Goal: Information Seeking & Learning: Learn about a topic

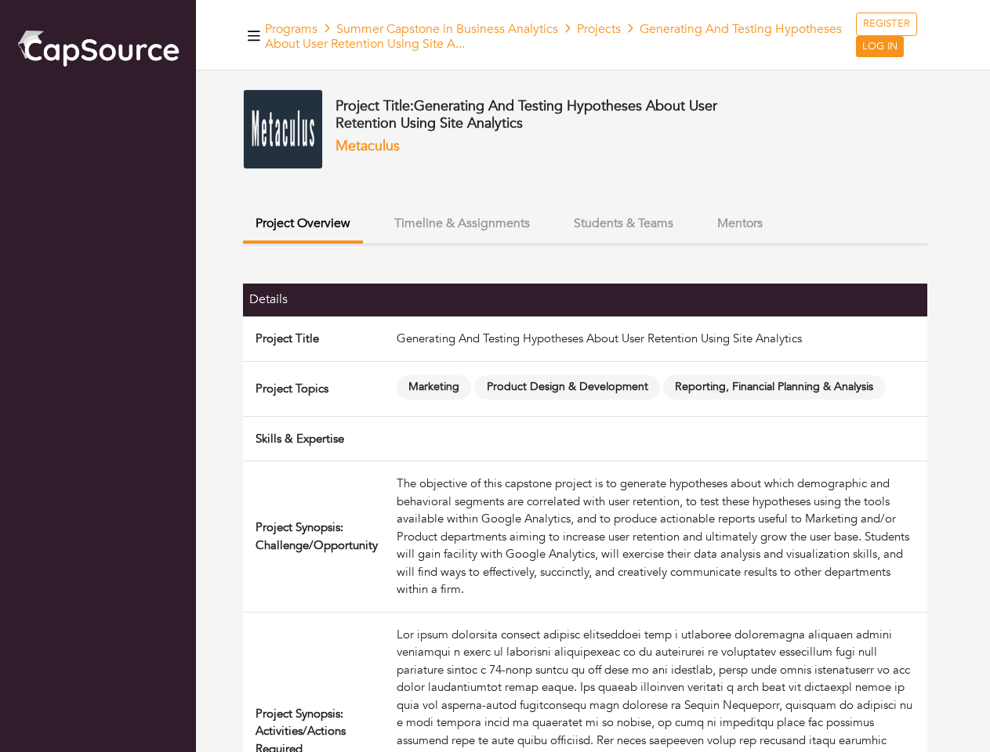
click at [494, 376] on span "Product Design & Development" at bounding box center [567, 387] width 186 height 24
click at [254, 35] on icon "button" at bounding box center [254, 36] width 13 height 10
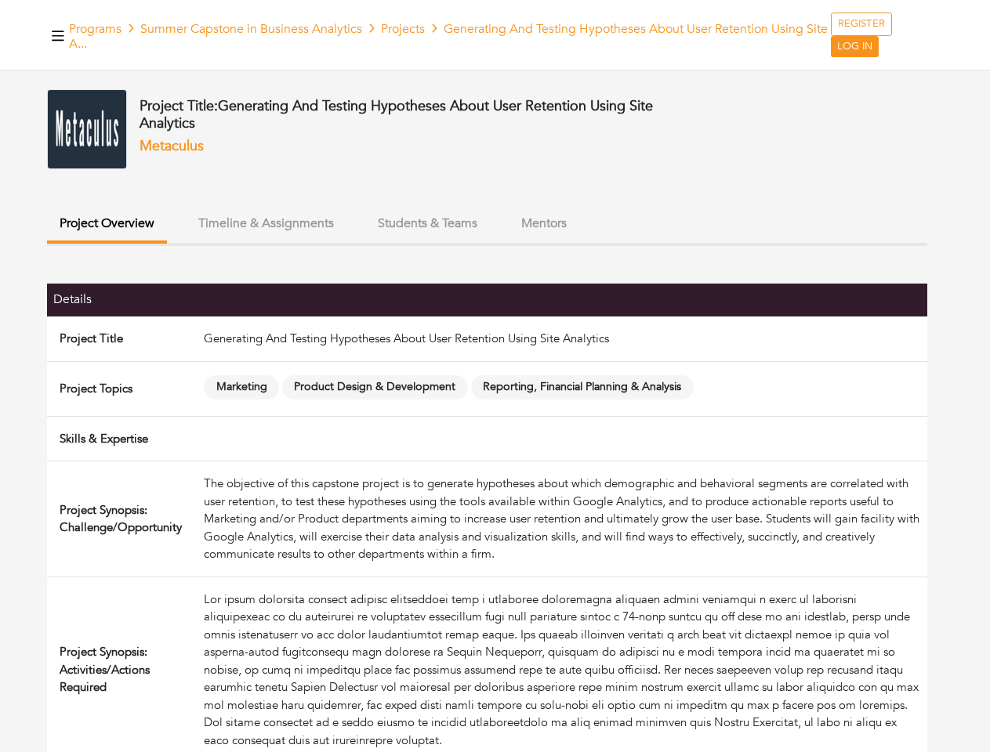
click at [167, 225] on button "Project Overview" at bounding box center [107, 225] width 120 height 37
click at [461, 223] on button "Students & Teams" at bounding box center [427, 224] width 125 height 34
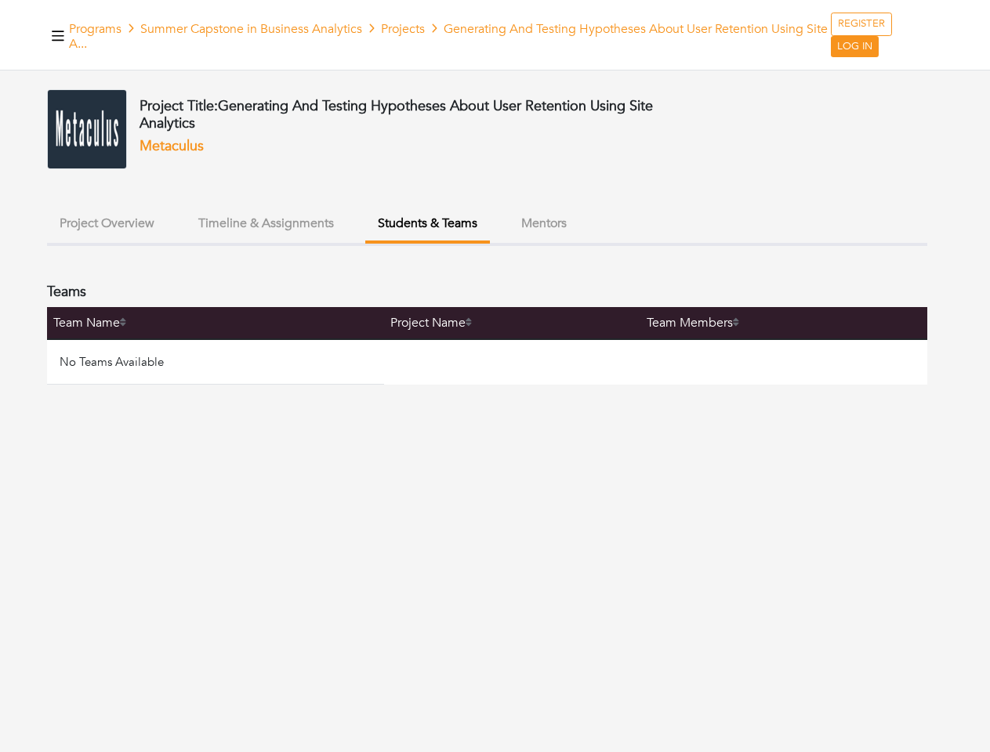
click at [623, 223] on ul "Project Overview Timeline & Assignments Students & Teams Mentors" at bounding box center [487, 226] width 880 height 39
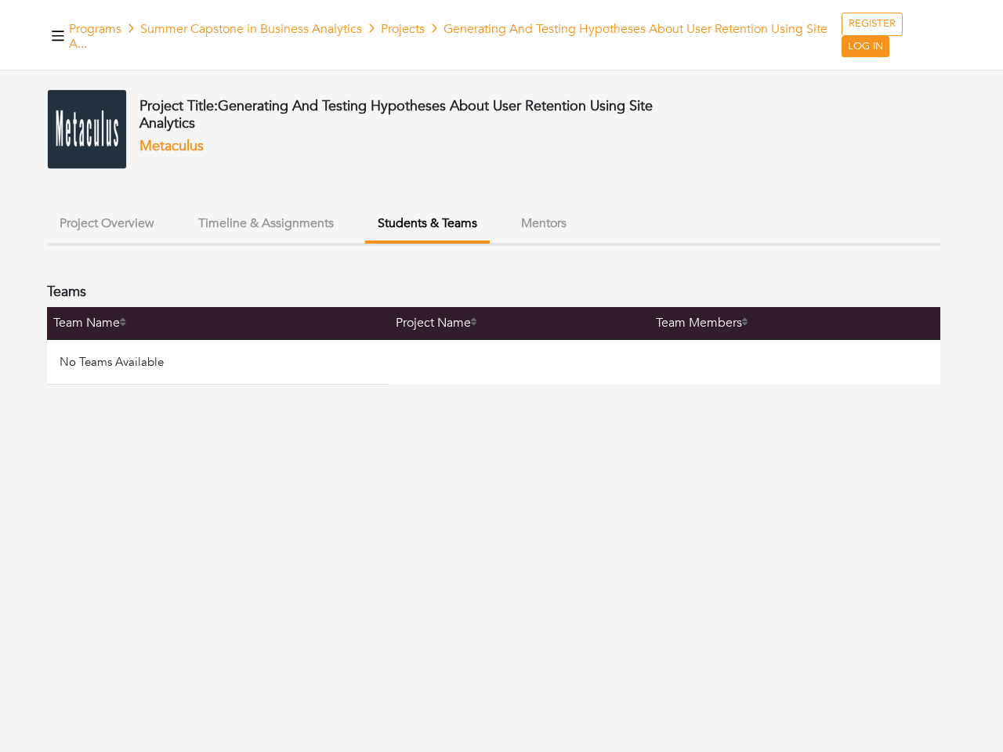
click at [740, 223] on ul "Project Overview Timeline & Assignments Students & Teams Mentors" at bounding box center [493, 226] width 893 height 39
